Goal: Task Accomplishment & Management: Manage account settings

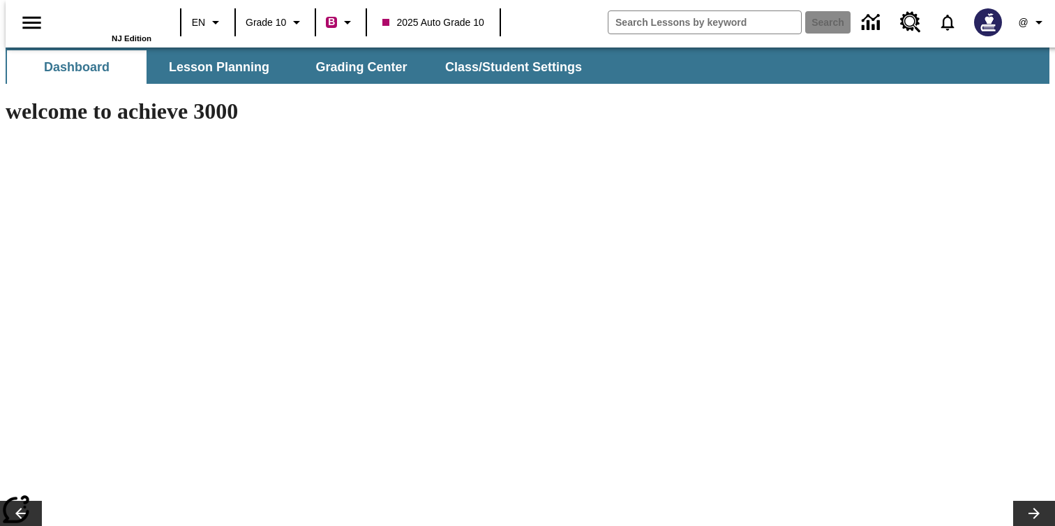
type input "-1"
click at [175, 70] on span "Lesson Planning" at bounding box center [219, 67] width 101 height 16
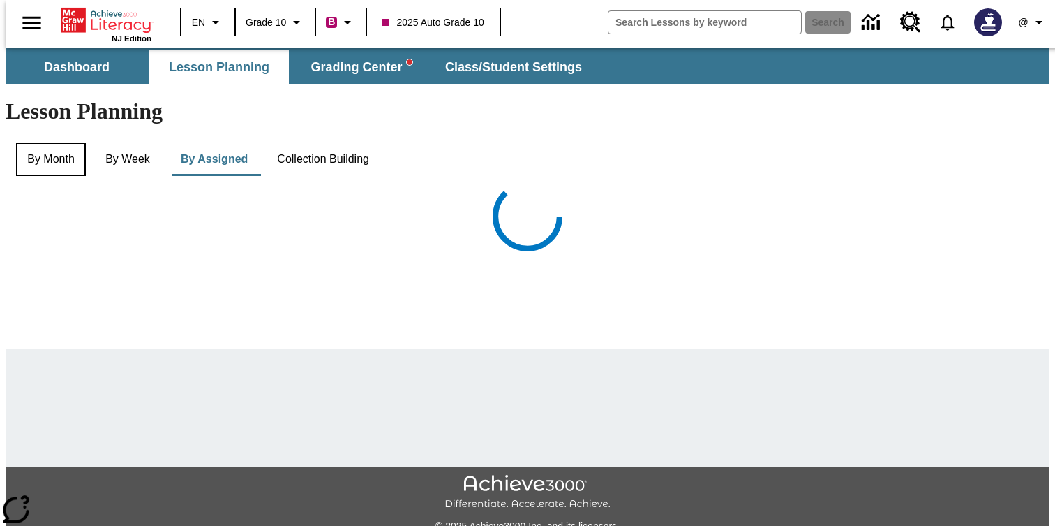
click at [54, 142] on button "By Month" at bounding box center [51, 159] width 70 height 34
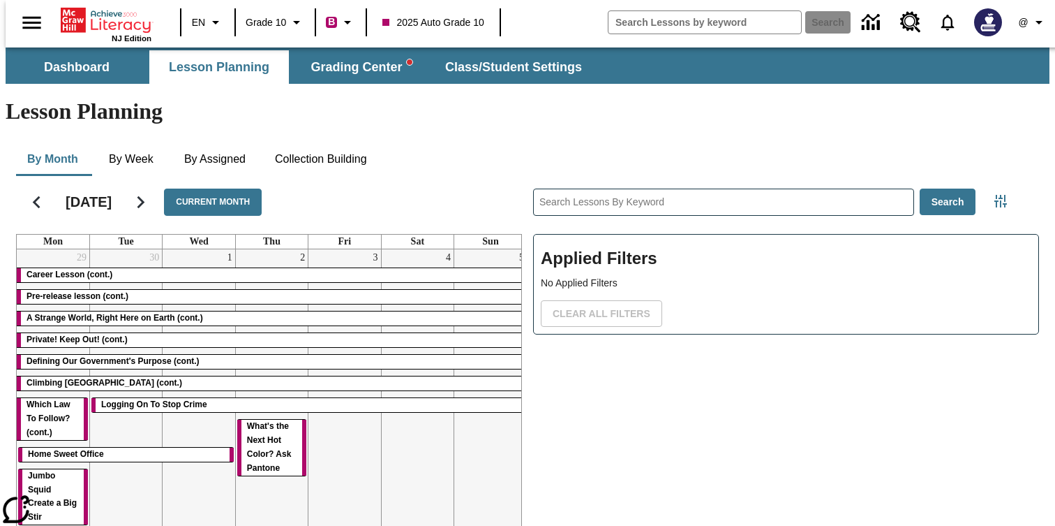
click at [405, 29] on span "2025 Auto Grade 10" at bounding box center [432, 22] width 101 height 15
click at [1031, 28] on icon "Profile/Settings" at bounding box center [1039, 22] width 17 height 17
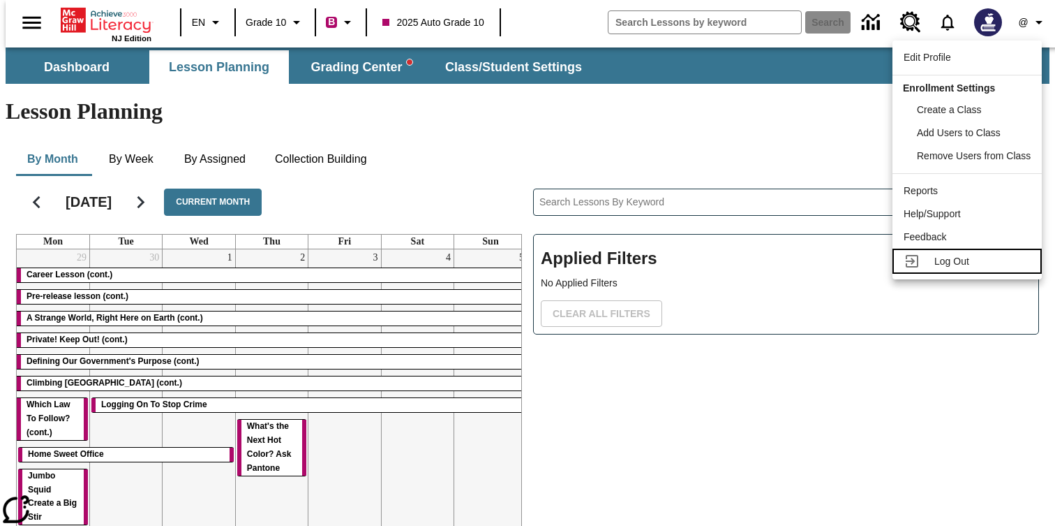
click at [944, 255] on span "Log Out" at bounding box center [952, 260] width 35 height 11
